Goal: Transaction & Acquisition: Subscribe to service/newsletter

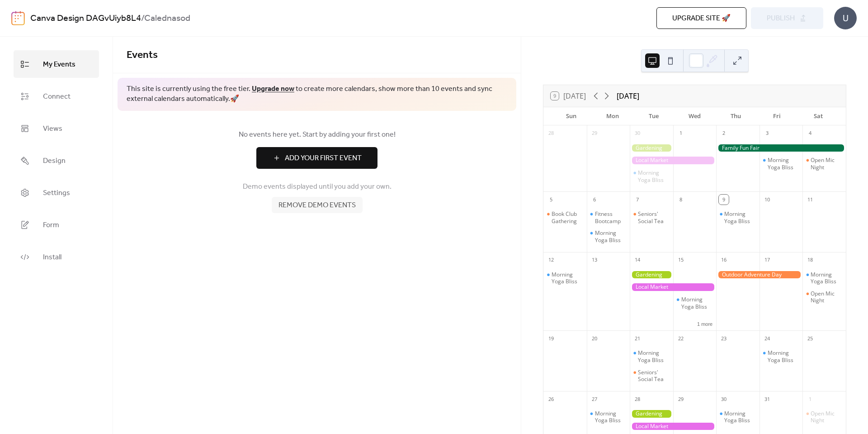
click at [673, 62] on button at bounding box center [671, 60] width 14 height 14
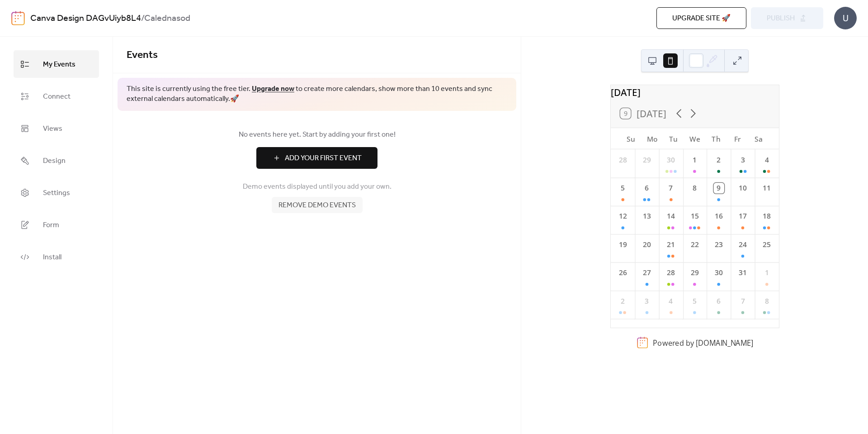
click at [656, 61] on button at bounding box center [652, 60] width 14 height 14
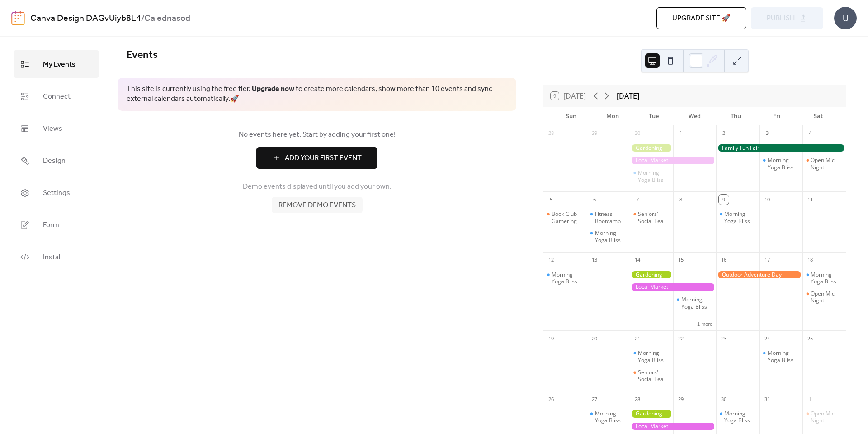
click at [300, 208] on span "Remove demo events" at bounding box center [317, 205] width 77 height 11
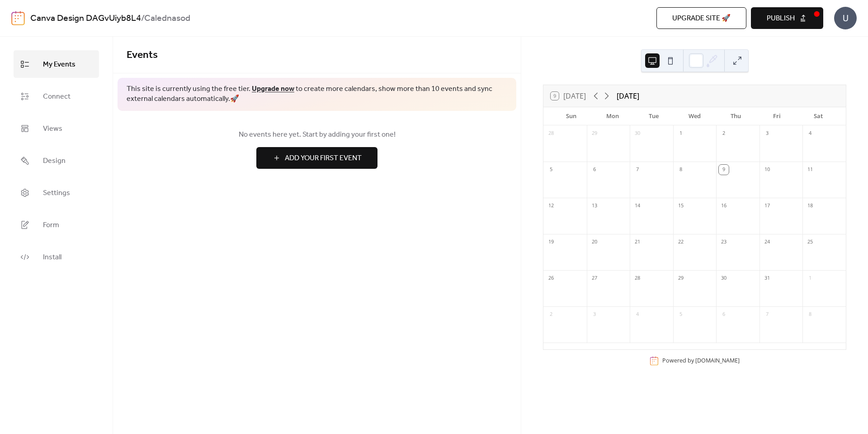
click at [806, 19] on button "Publish" at bounding box center [787, 18] width 72 height 22
click at [51, 194] on span "Settings" at bounding box center [56, 193] width 27 height 14
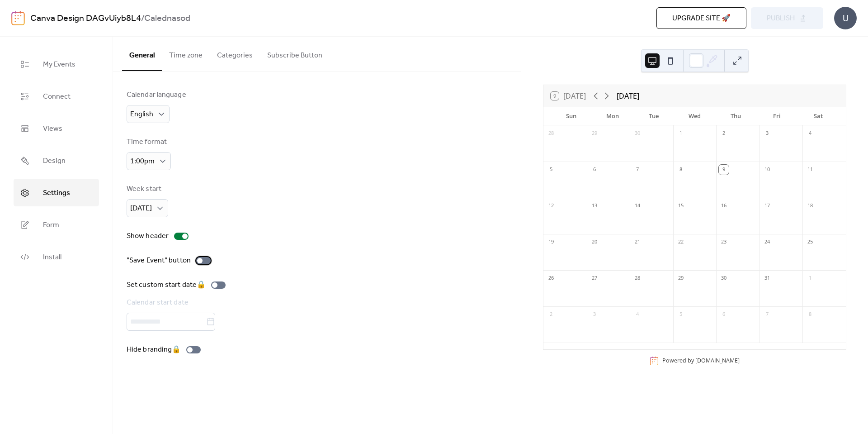
click at [202, 259] on div at bounding box center [203, 260] width 14 height 7
click at [200, 260] on div at bounding box center [203, 260] width 14 height 7
click at [72, 227] on link "Form" at bounding box center [56, 225] width 85 height 28
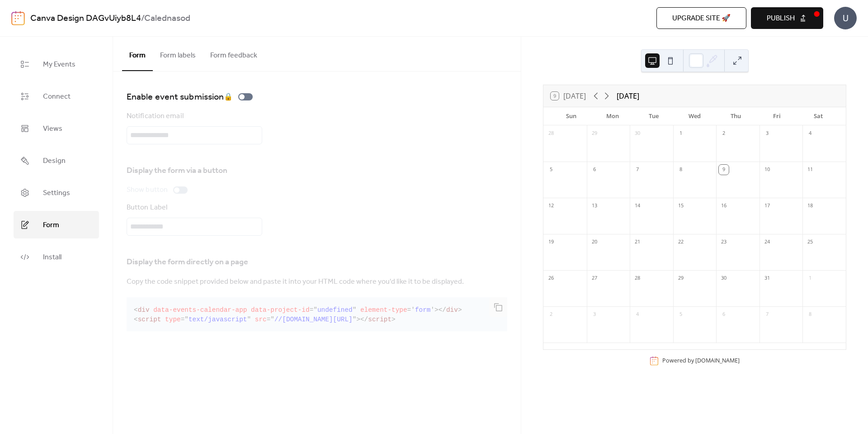
click at [853, 18] on div "U" at bounding box center [845, 18] width 23 height 23
click at [839, 38] on span "Account" at bounding box center [828, 40] width 27 height 11
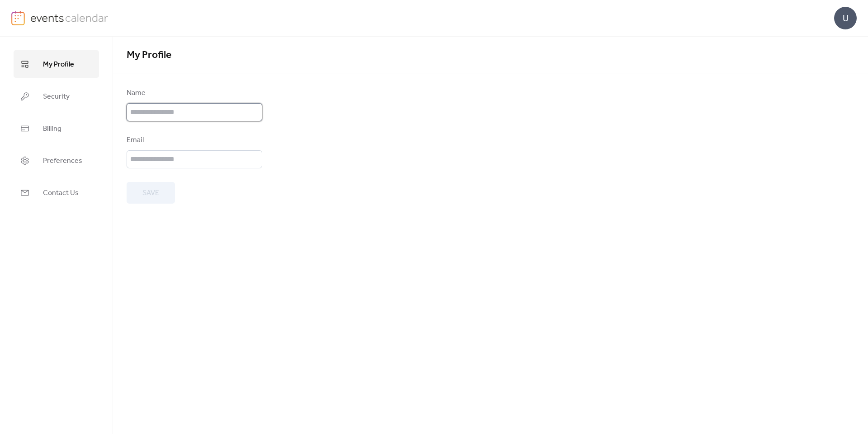
click at [209, 109] on input "text" at bounding box center [195, 112] width 136 height 18
type input "**********"
click at [176, 156] on input "email" at bounding box center [195, 159] width 136 height 18
type input "**********"
click at [154, 197] on span "Save" at bounding box center [150, 193] width 17 height 11
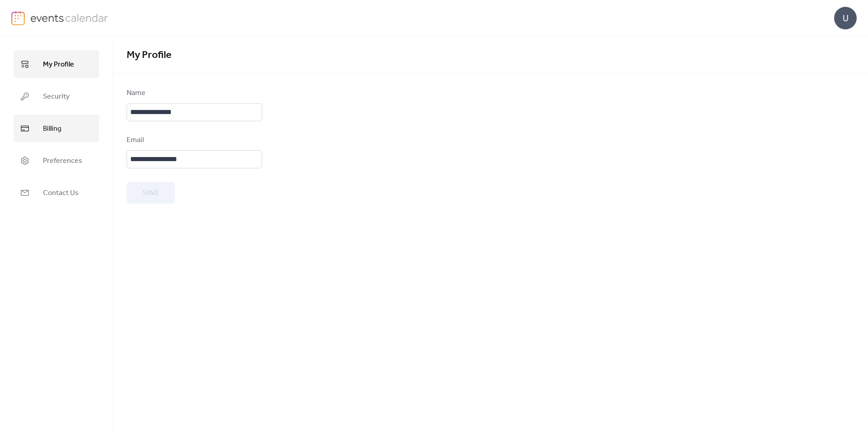
click at [58, 136] on link "Billing" at bounding box center [56, 128] width 85 height 28
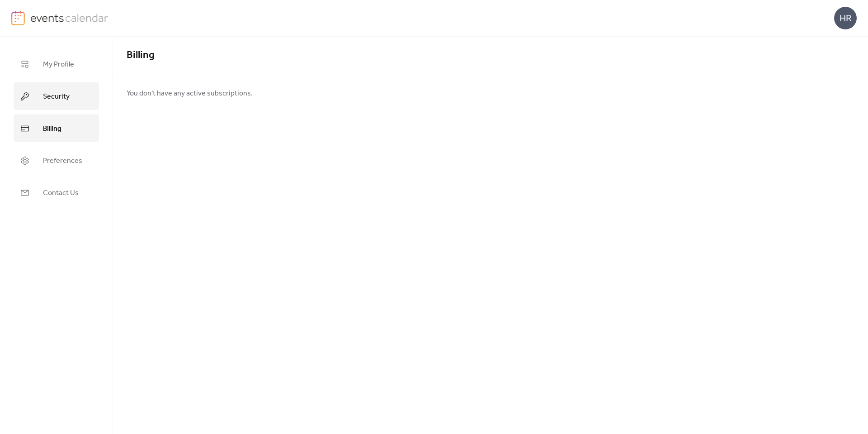
click at [44, 94] on span "Security" at bounding box center [56, 97] width 27 height 14
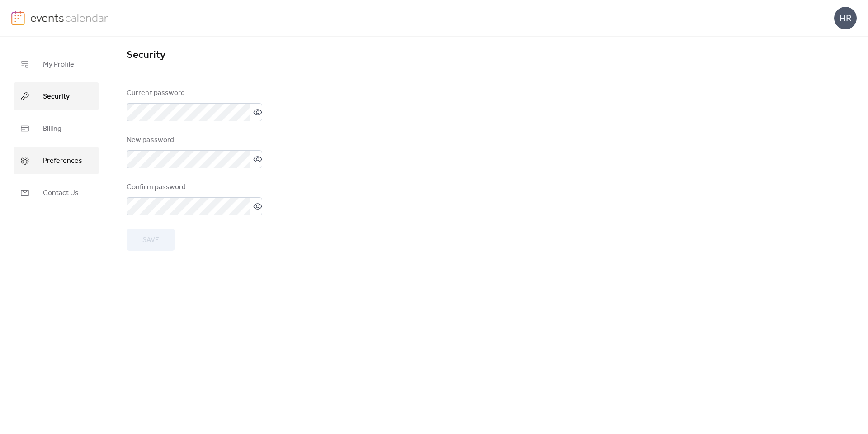
click at [65, 150] on link "Preferences" at bounding box center [56, 161] width 85 height 28
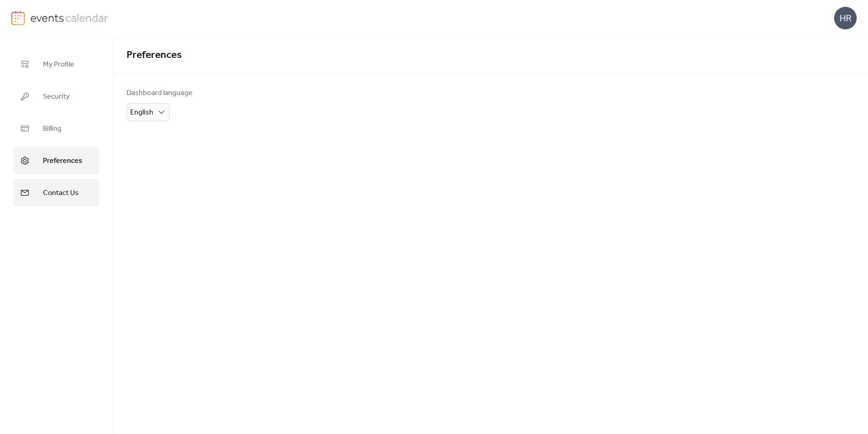
click at [63, 188] on span "Contact Us" at bounding box center [61, 193] width 36 height 14
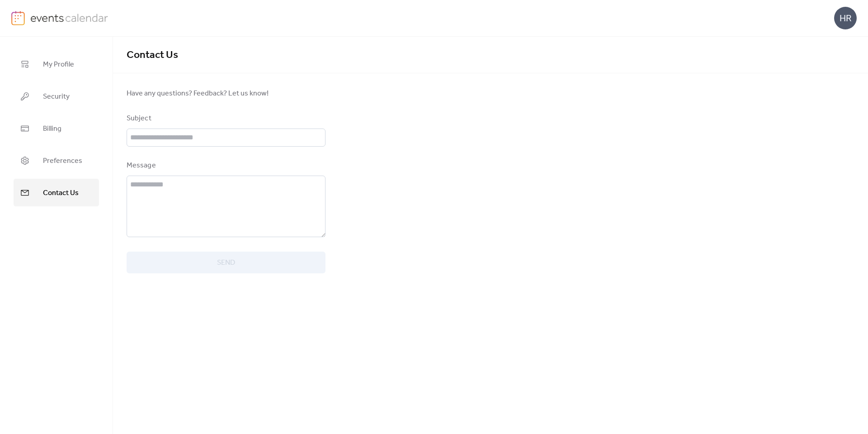
click at [34, 25] on link at bounding box center [59, 18] width 97 height 14
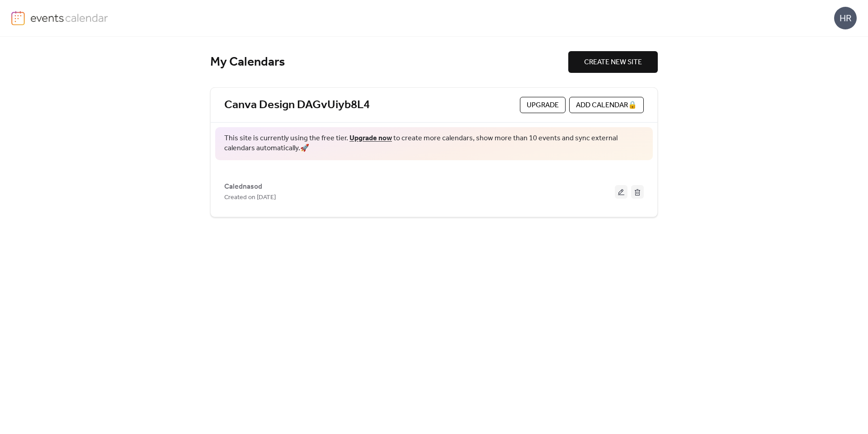
click at [530, 105] on span "Upgrade" at bounding box center [543, 105] width 32 height 11
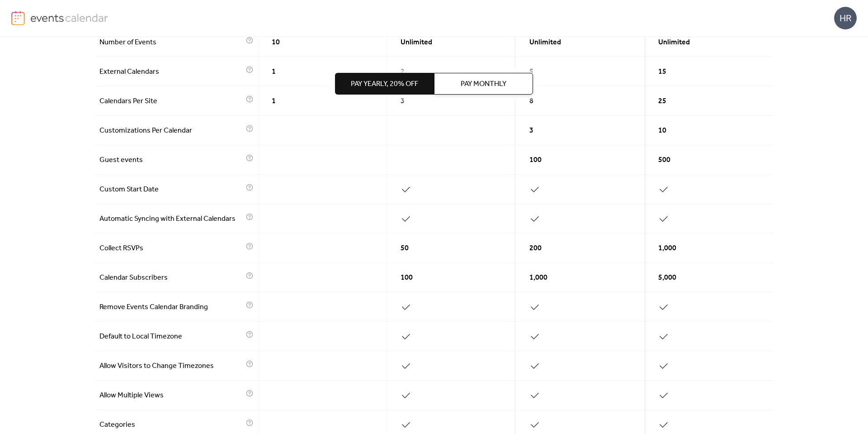
scroll to position [369, 0]
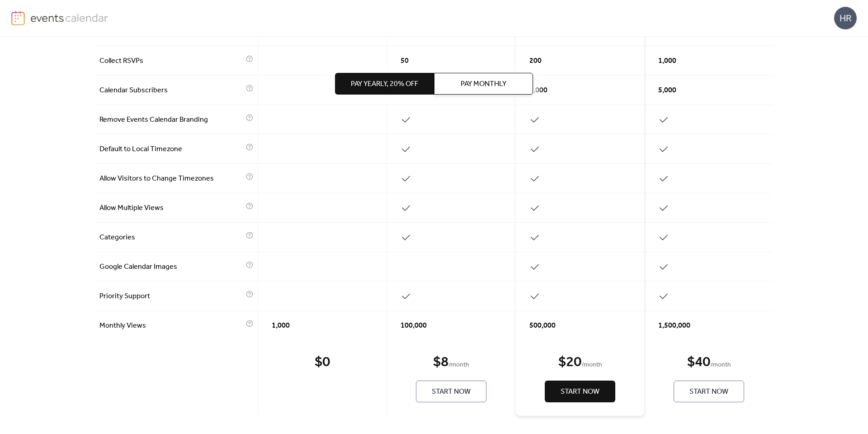
click at [395, 79] on span "Pay Yearly, 20% off" at bounding box center [384, 84] width 67 height 11
click at [458, 90] on button "Pay Monthly" at bounding box center [483, 84] width 99 height 22
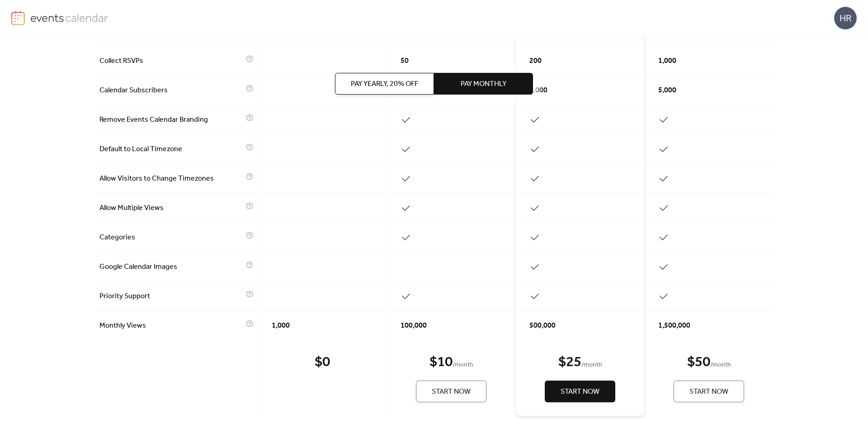
click at [408, 81] on span "Pay Yearly, 20% off" at bounding box center [384, 84] width 67 height 11
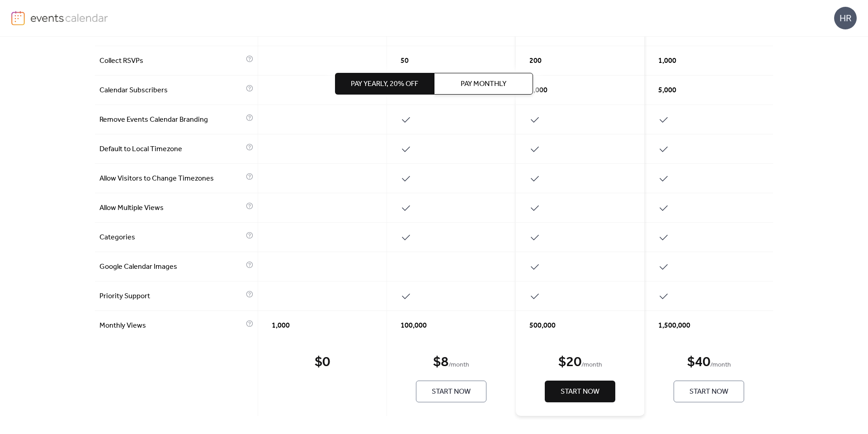
click at [502, 84] on span "Pay Monthly" at bounding box center [484, 84] width 46 height 11
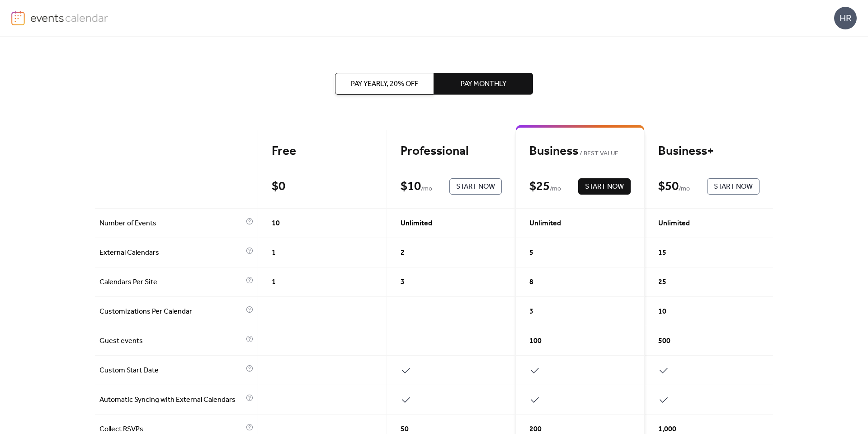
scroll to position [0, 0]
click at [477, 182] on span "Start Now" at bounding box center [475, 187] width 39 height 11
